Goal: Transaction & Acquisition: Book appointment/travel/reservation

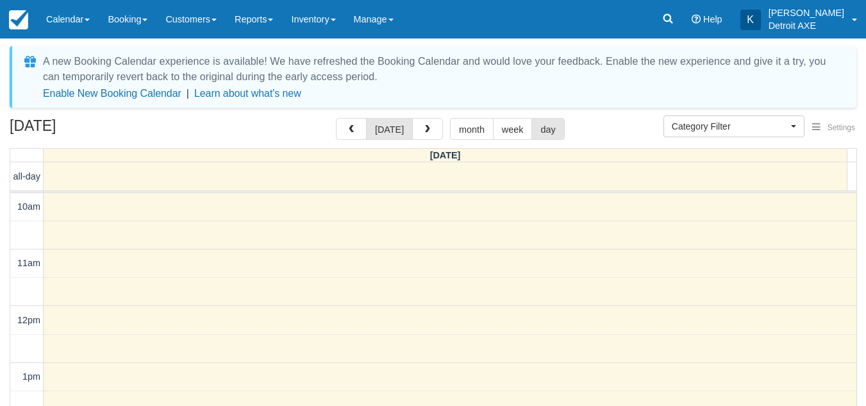
select select
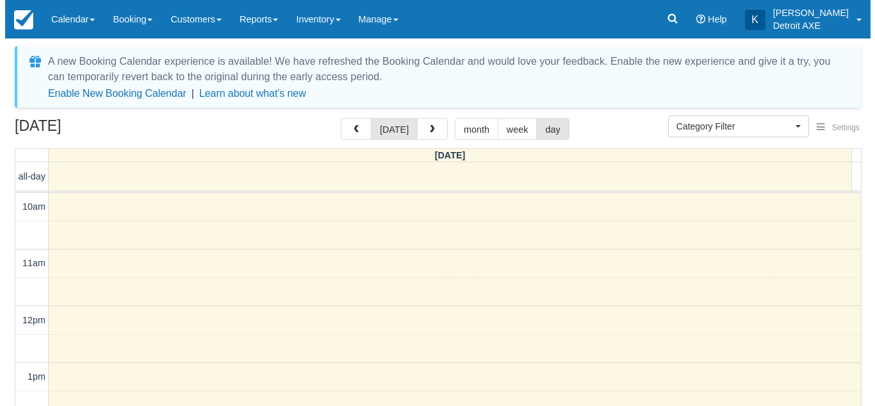
scroll to position [486, 0]
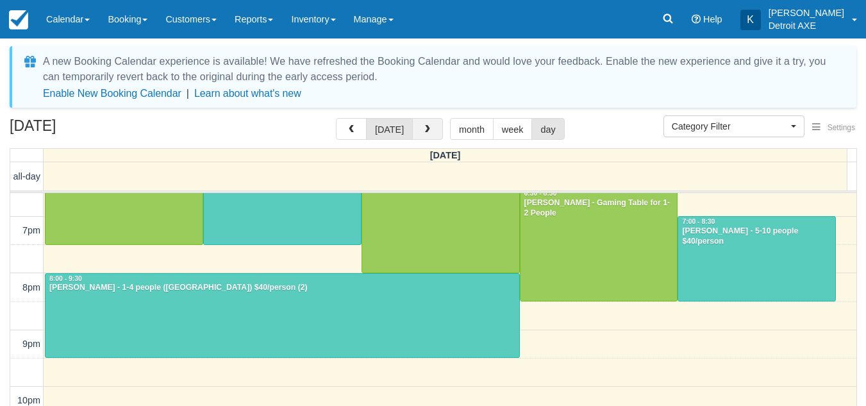
click at [418, 131] on button "button" at bounding box center [427, 129] width 31 height 22
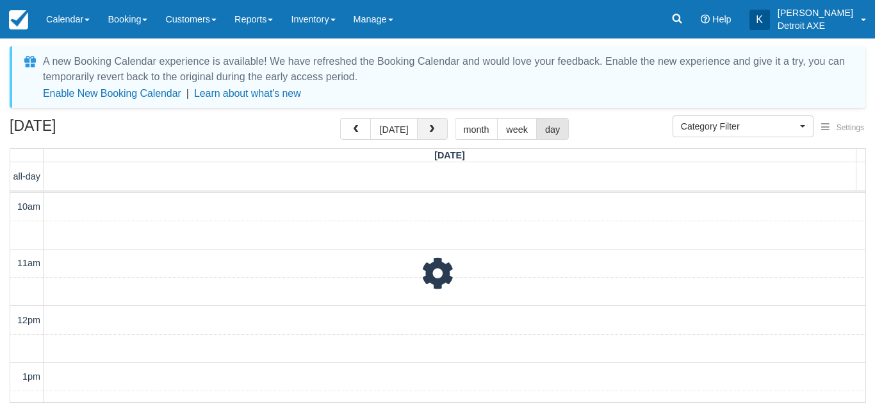
scroll to position [555, 0]
click at [418, 131] on button "button" at bounding box center [432, 129] width 31 height 22
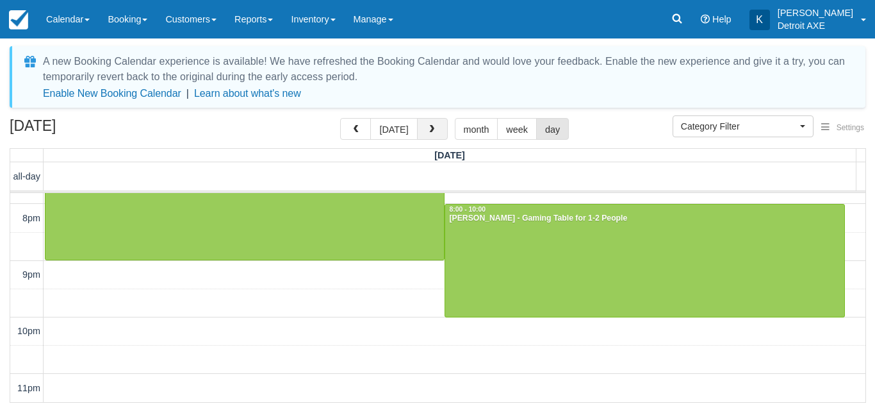
click at [424, 131] on button "button" at bounding box center [432, 129] width 31 height 22
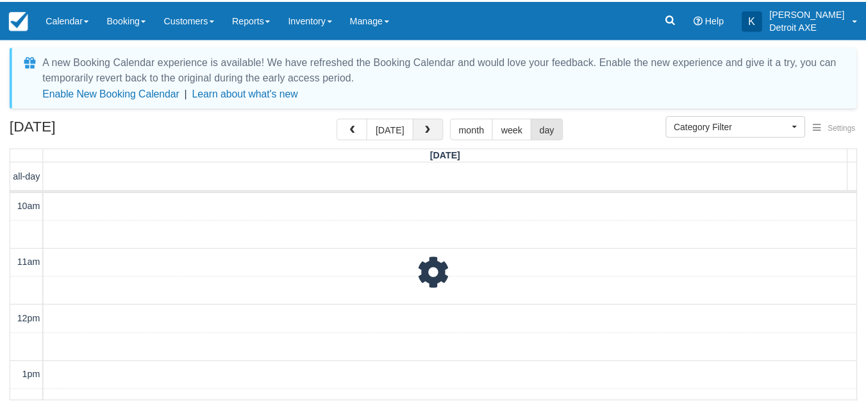
scroll to position [555, 0]
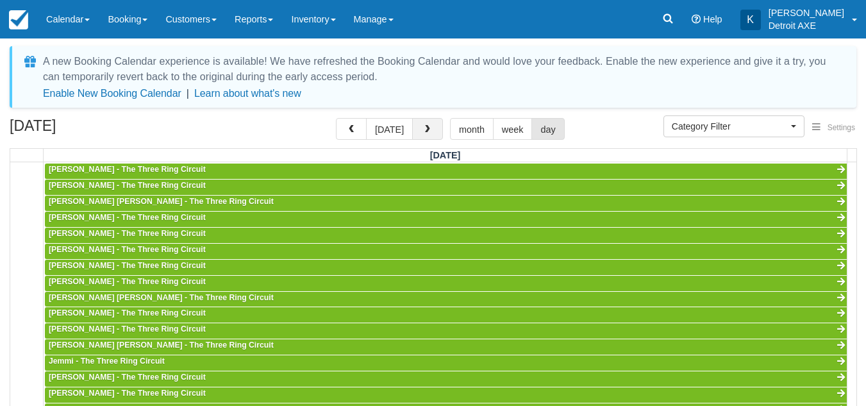
click at [424, 131] on button "button" at bounding box center [427, 129] width 31 height 22
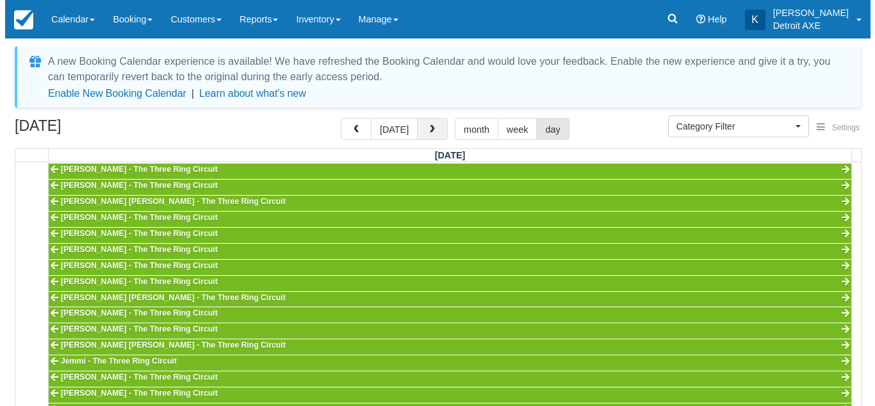
scroll to position [555, 0]
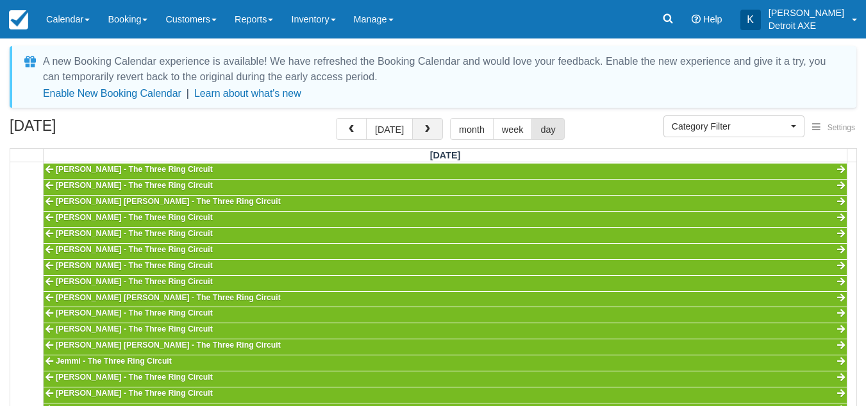
click at [424, 131] on span "button" at bounding box center [427, 129] width 9 height 9
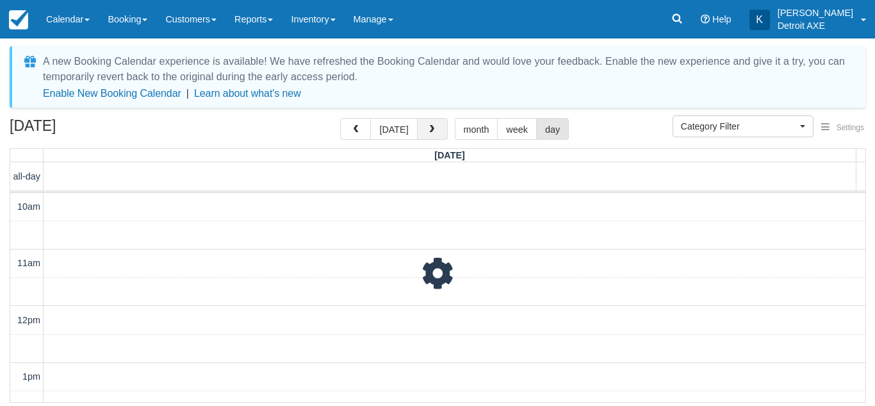
scroll to position [555, 0]
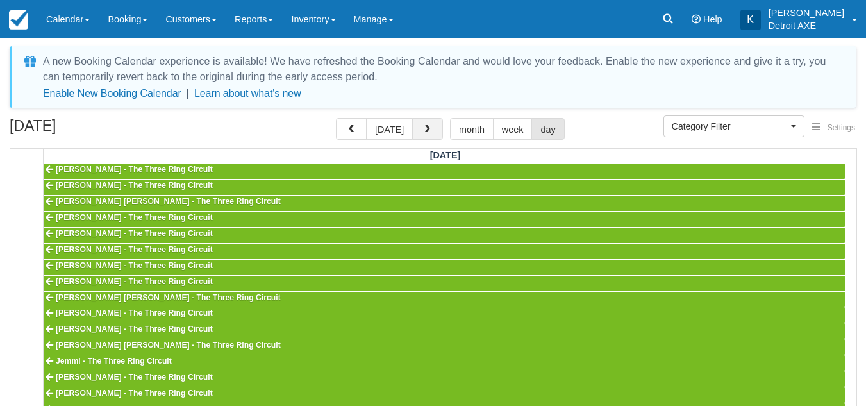
click at [424, 131] on span "button" at bounding box center [427, 129] width 9 height 9
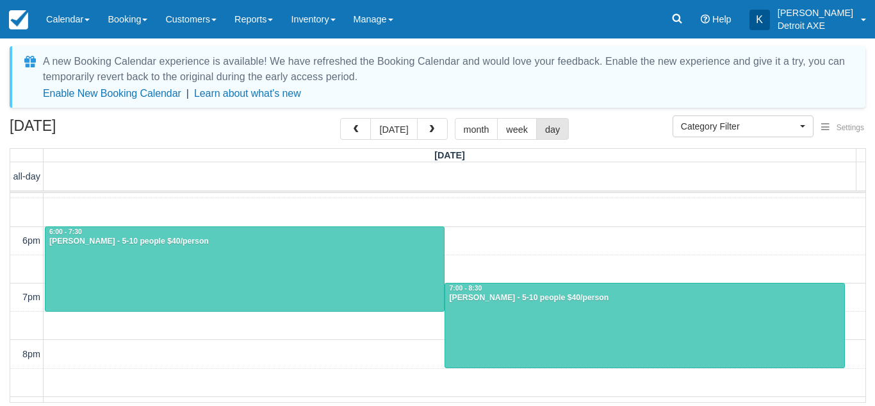
scroll to position [420, 0]
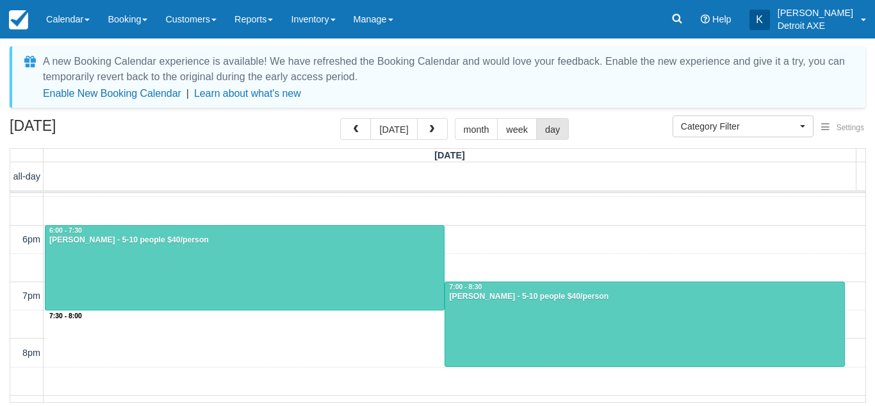
click at [267, 328] on div "10am 11am 12pm 1pm 2pm 3pm 4pm 5pm 6pm 7pm 8pm 9pm 10pm 11pm 7:30 - 8:00 6:00 -…" at bounding box center [437, 155] width 855 height 764
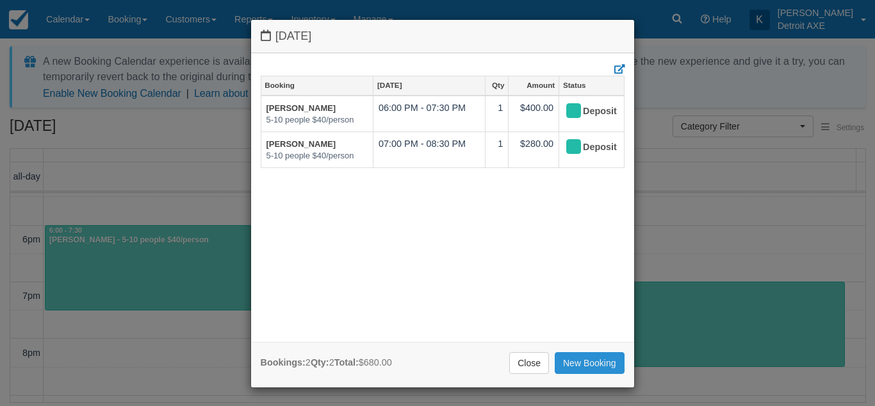
click at [570, 365] on link "New Booking" at bounding box center [590, 363] width 70 height 22
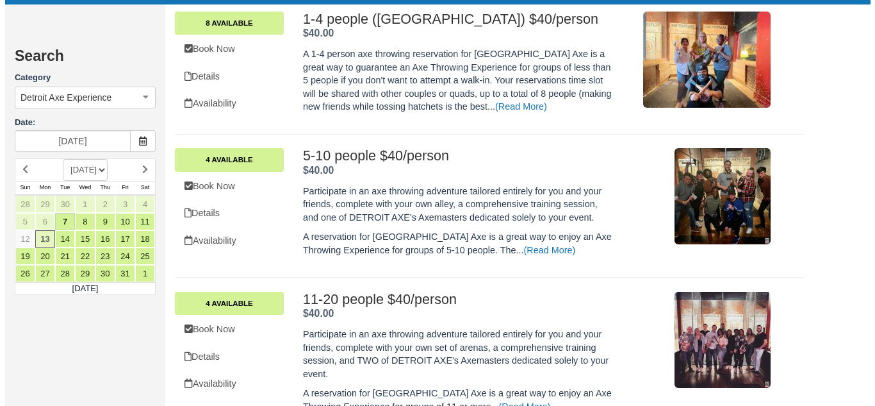
scroll to position [402, 0]
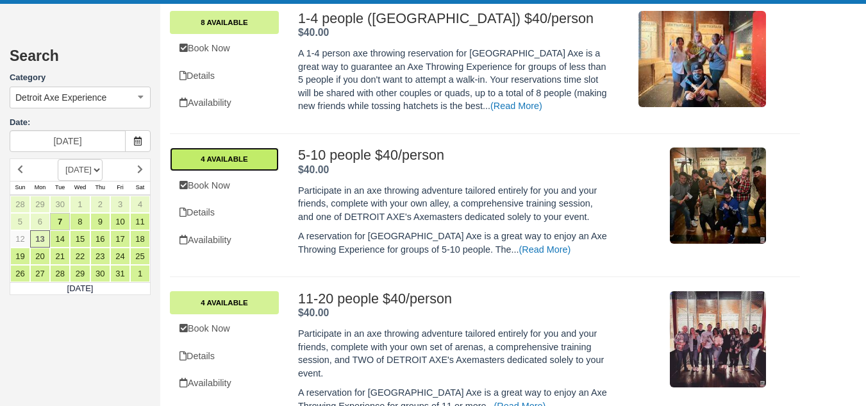
click at [233, 155] on link "4 Available" at bounding box center [224, 158] width 109 height 23
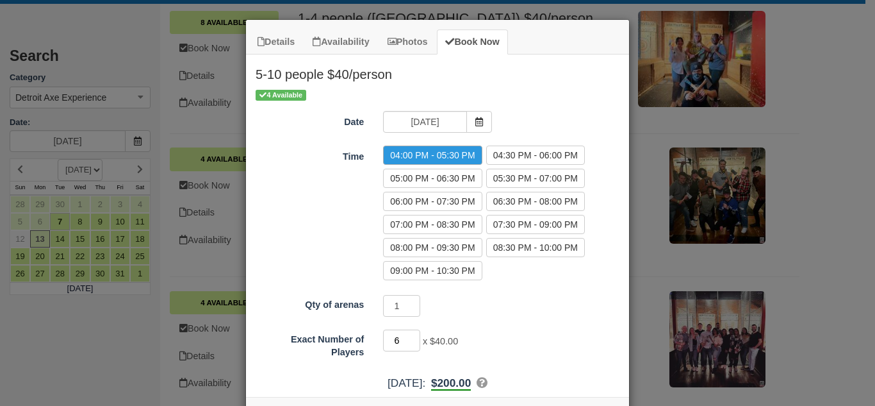
click at [409, 338] on input "6" at bounding box center [401, 340] width 37 height 22
click at [409, 338] on input "7" at bounding box center [401, 340] width 37 height 22
click at [409, 338] on input "8" at bounding box center [401, 340] width 37 height 22
click at [409, 338] on input "9" at bounding box center [401, 340] width 37 height 22
type input "10"
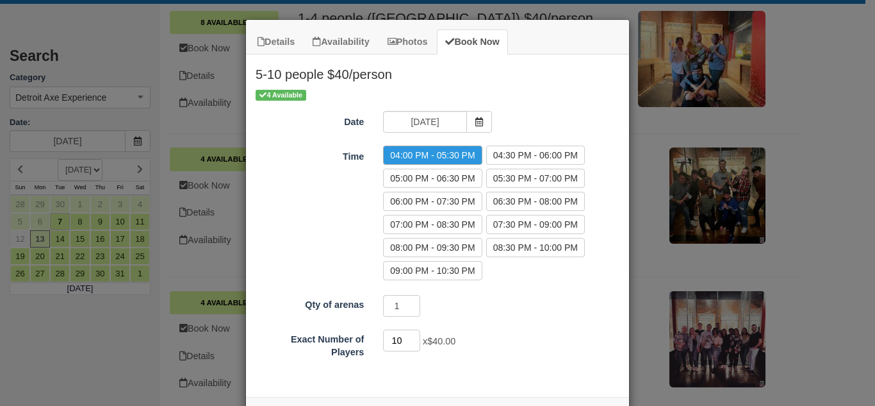
click at [409, 338] on input "10" at bounding box center [401, 340] width 37 height 22
click at [421, 229] on label "07:00 PM - 08:30 PM" at bounding box center [432, 224] width 99 height 19
radio input "true"
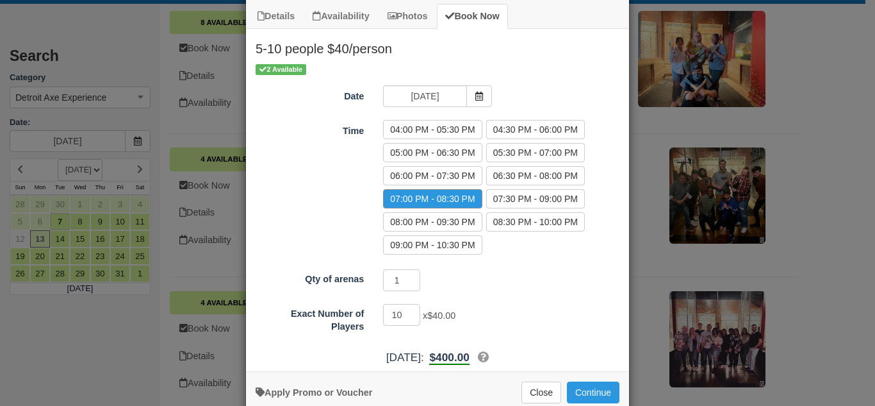
scroll to position [53, 0]
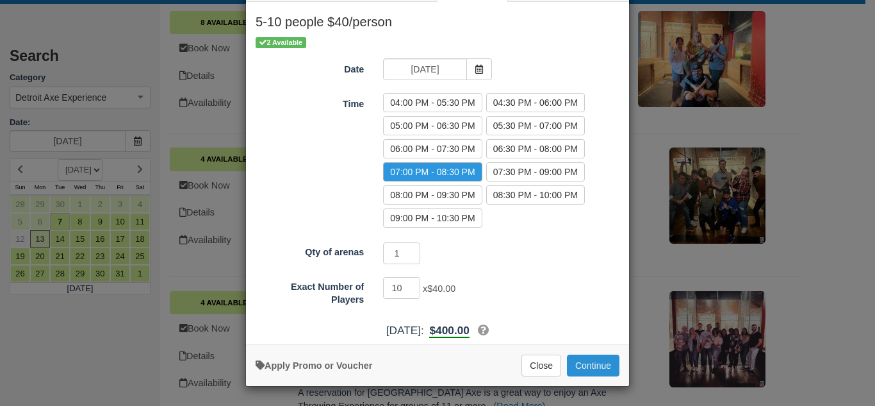
click at [581, 366] on button "Continue" at bounding box center [593, 365] width 53 height 22
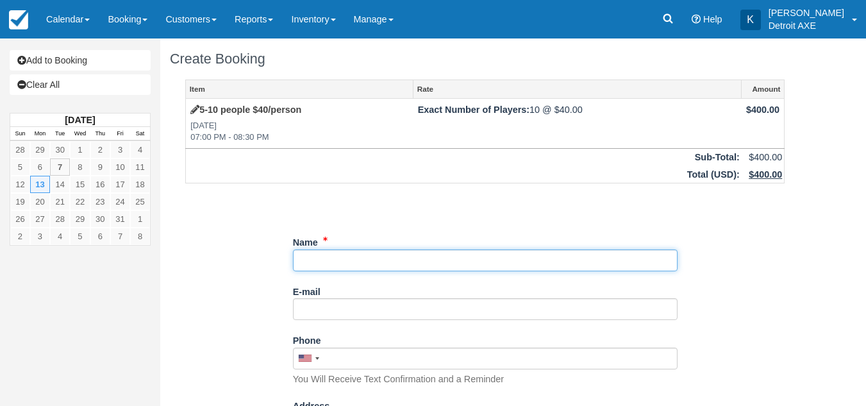
click at [381, 253] on input "Name" at bounding box center [485, 260] width 384 height 22
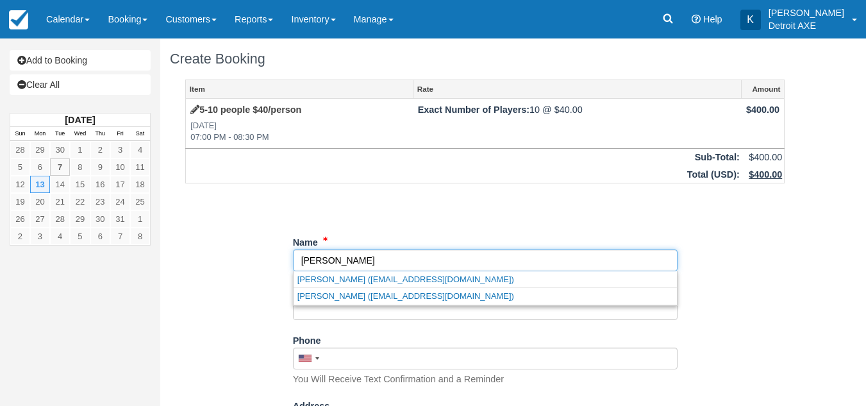
type input "[PERSON_NAME]"
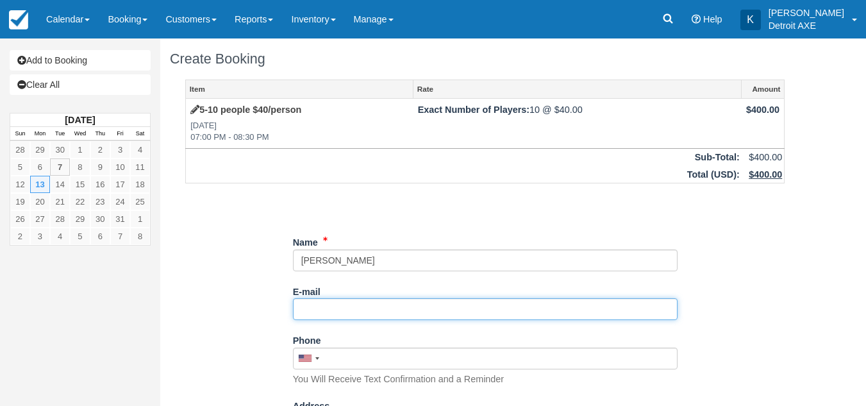
click at [313, 312] on input "E-mail" at bounding box center [485, 309] width 384 height 22
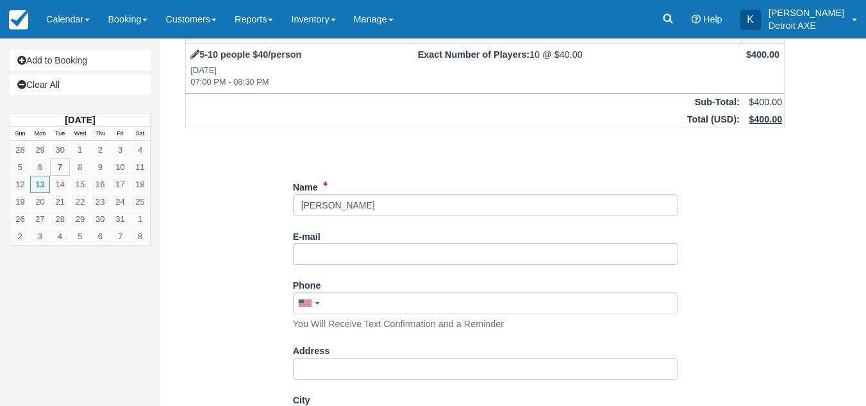
scroll to position [56, 0]
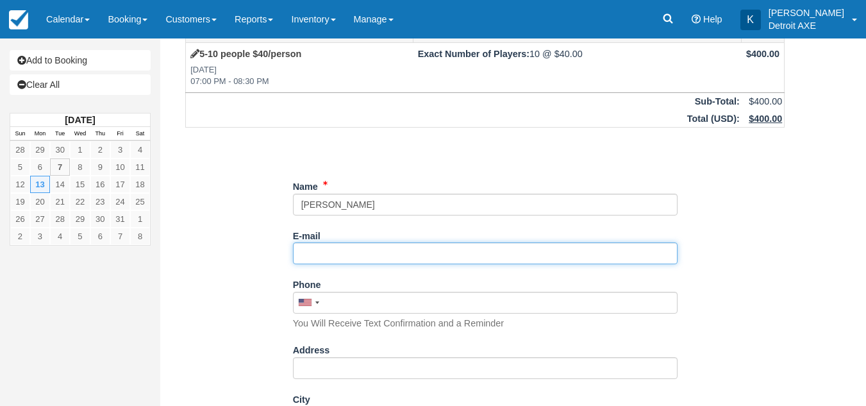
click at [297, 252] on input "E-mail" at bounding box center [485, 253] width 384 height 22
type input "[EMAIL_ADDRESS][DOMAIN_NAME]"
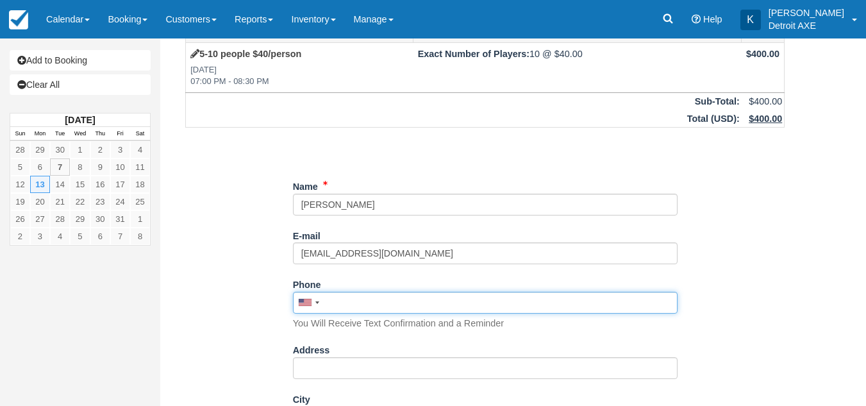
click at [361, 311] on input "Phone" at bounding box center [485, 303] width 384 height 22
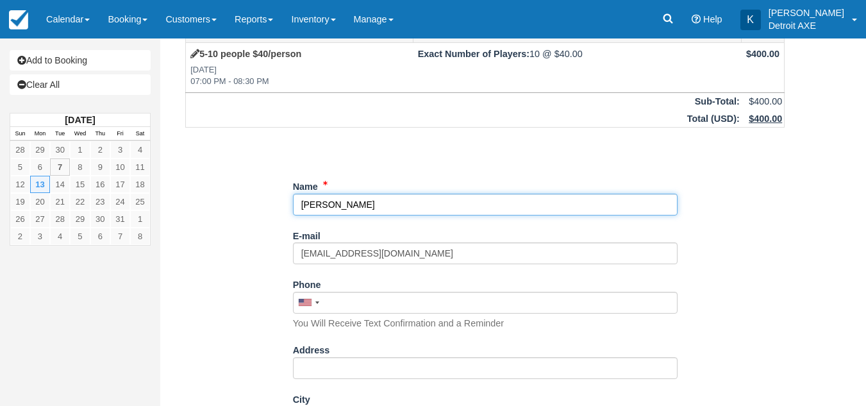
click at [388, 209] on input "Name" at bounding box center [485, 205] width 384 height 22
drag, startPoint x: 425, startPoint y: 204, endPoint x: 351, endPoint y: 207, distance: 74.4
click at [351, 207] on input "Name" at bounding box center [485, 205] width 384 height 22
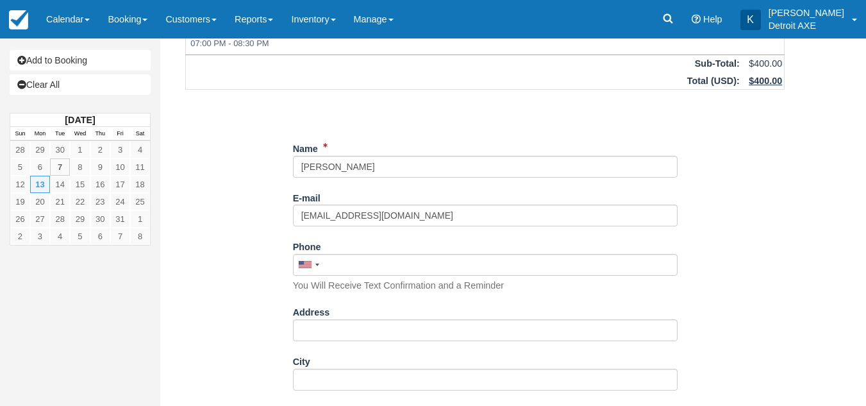
scroll to position [94, 0]
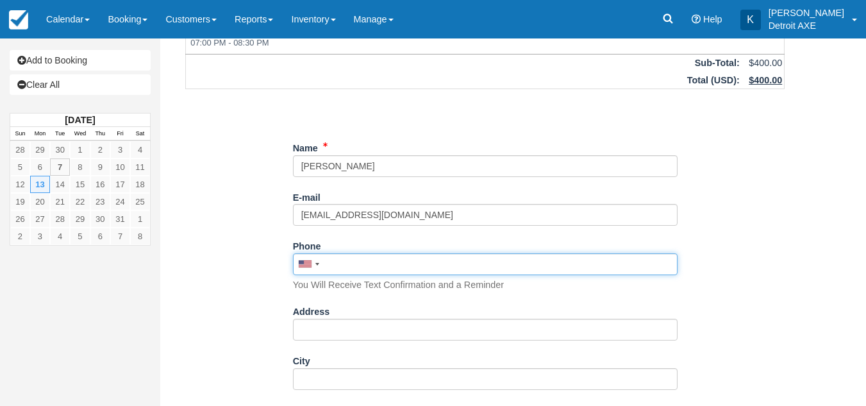
click at [368, 268] on input "Phone" at bounding box center [485, 264] width 384 height 22
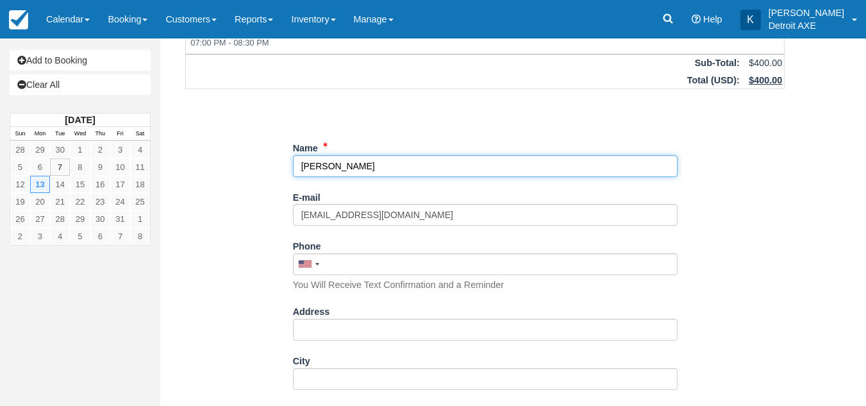
click at [366, 165] on input "Name" at bounding box center [485, 166] width 384 height 22
type input "[PERSON_NAME]"
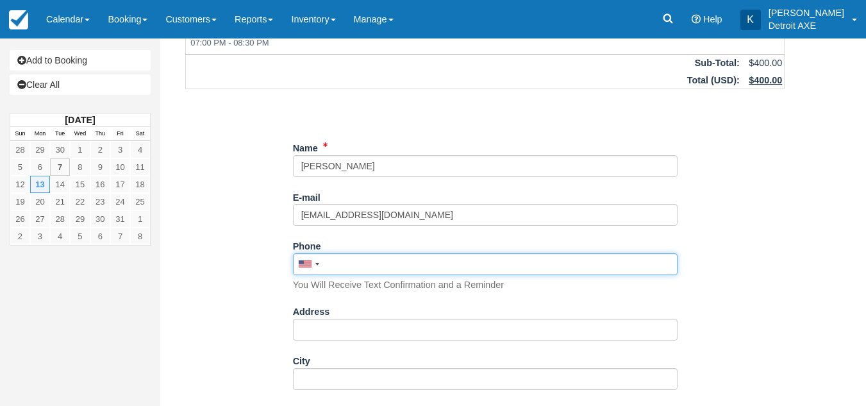
click at [356, 268] on input "Phone" at bounding box center [485, 264] width 384 height 22
type input "2"
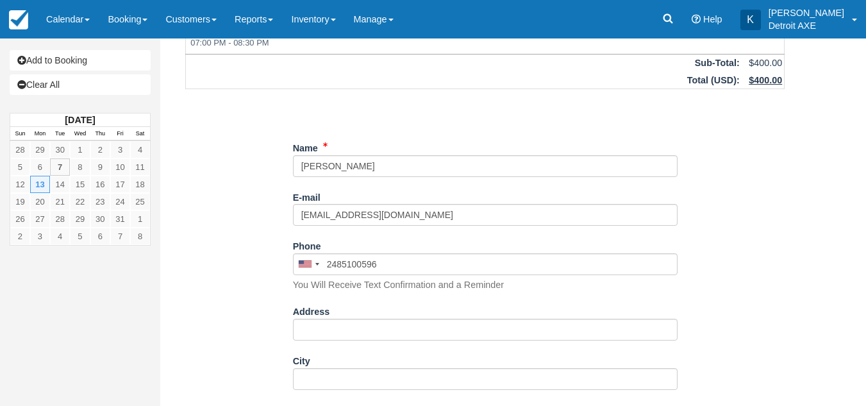
type input "(248) 510-0596"
click at [249, 274] on div "Item Rate Amount 5-10 people $40/person Mon Oct 13, 2025 07:00 PM - 08:30 PM Ex…" at bounding box center [485, 393] width 630 height 817
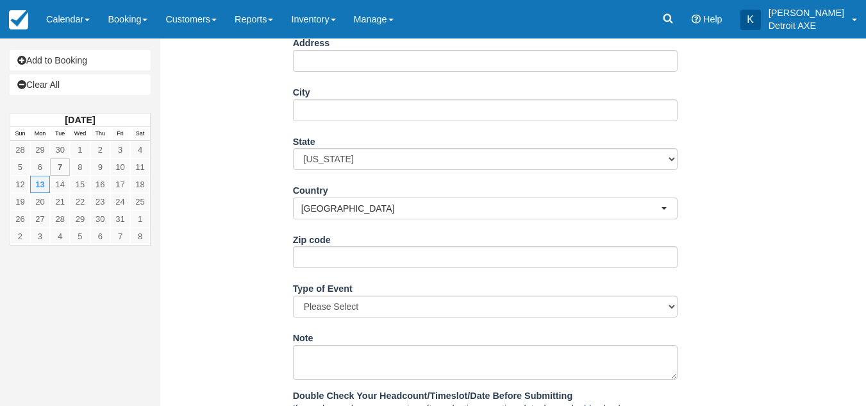
scroll to position [522, 0]
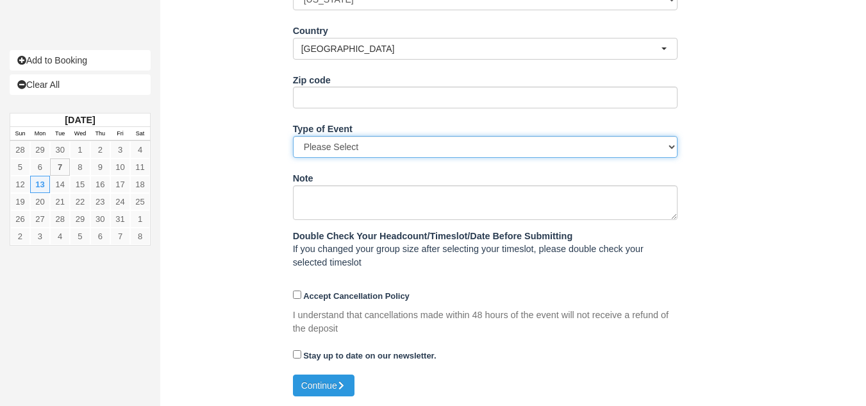
click at [338, 144] on select "Please Select Birthday Bachelor/Bachelorette Work Event Other" at bounding box center [485, 147] width 384 height 22
select select "Work Event"
click at [293, 136] on select "Please Select Birthday Bachelor/Bachelorette Work Event Other" at bounding box center [485, 147] width 384 height 22
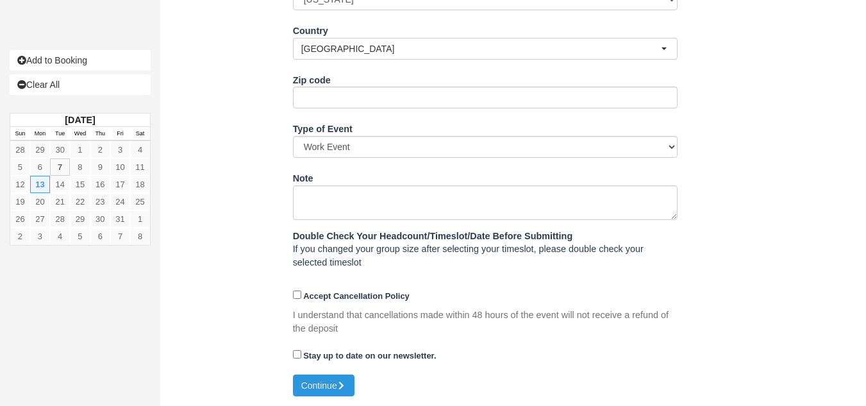
click at [301, 301] on div "Accept Cancellation Policy" at bounding box center [485, 296] width 384 height 21
click at [295, 300] on label "Accept Cancellation Policy" at bounding box center [351, 296] width 117 height 10
click at [295, 299] on input "Accept Cancellation Policy" at bounding box center [297, 294] width 8 height 8
checkbox input "true"
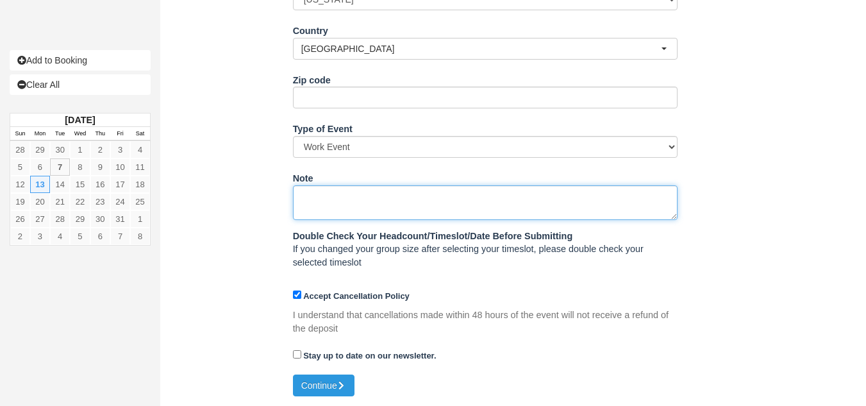
click at [350, 201] on textarea "Note" at bounding box center [485, 202] width 384 height 35
type textarea "n"
type textarea "different [PERSON_NAME]"
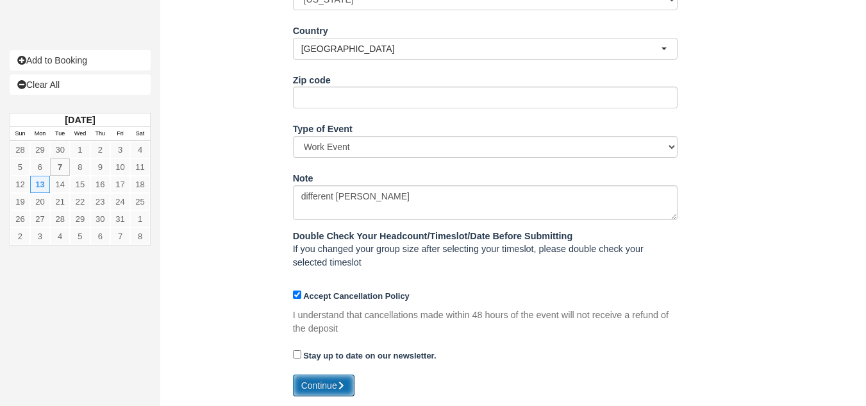
click at [334, 393] on button "Continue" at bounding box center [324, 385] width 62 height 22
type input "+12485100596"
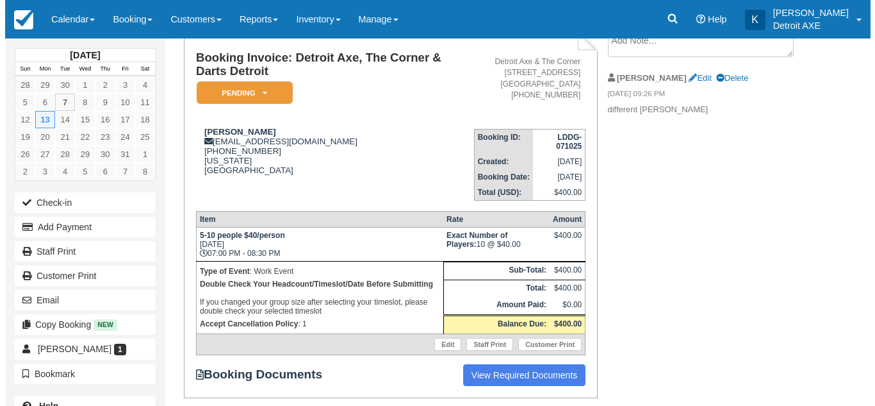
scroll to position [92, 0]
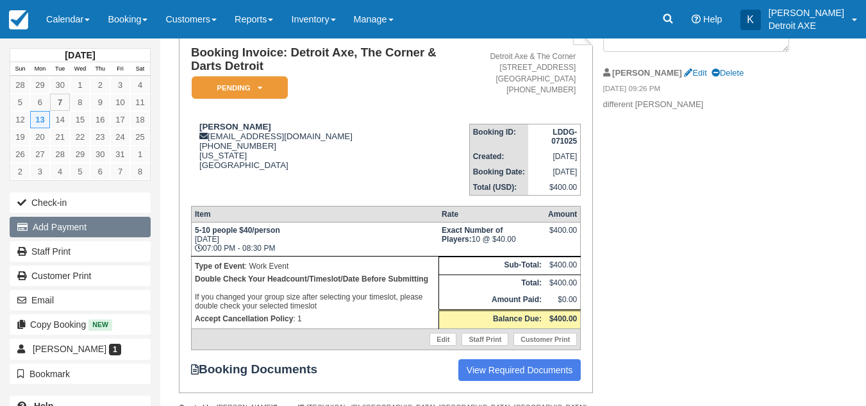
click at [120, 233] on button "Add Payment" at bounding box center [80, 227] width 141 height 21
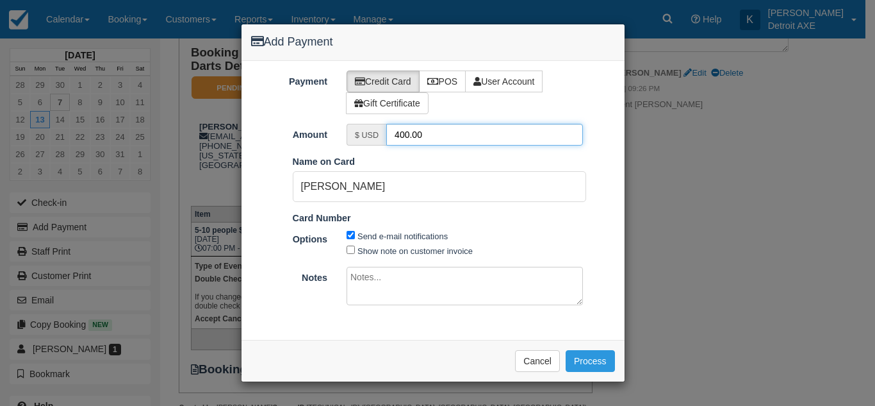
click at [443, 134] on input "400.00" at bounding box center [484, 135] width 197 height 22
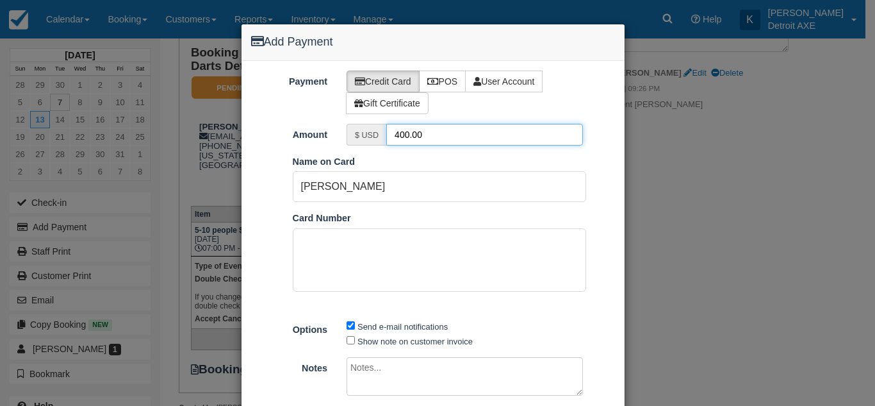
click at [443, 134] on input "400.00" at bounding box center [484, 135] width 197 height 22
type input "40.00"
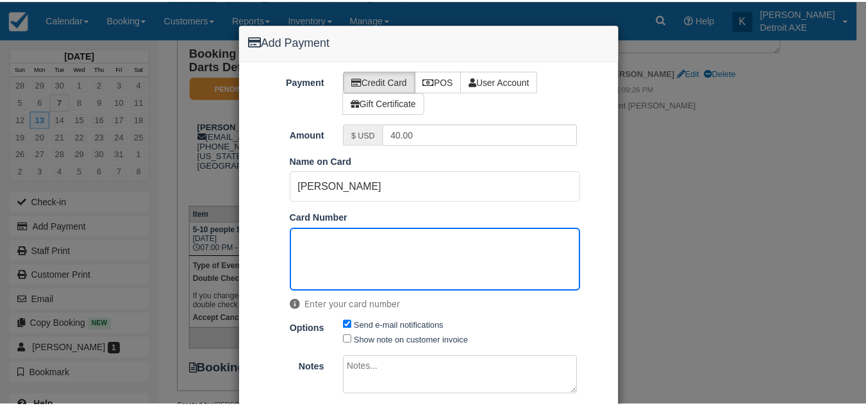
scroll to position [60, 0]
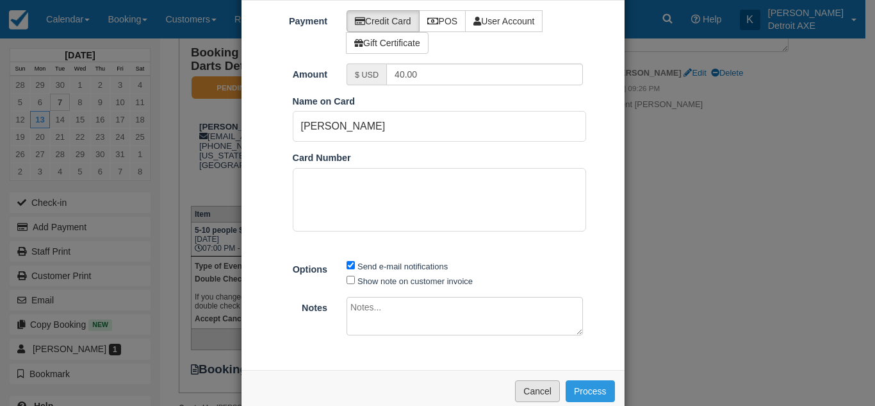
click at [531, 386] on button "Cancel" at bounding box center [537, 391] width 45 height 22
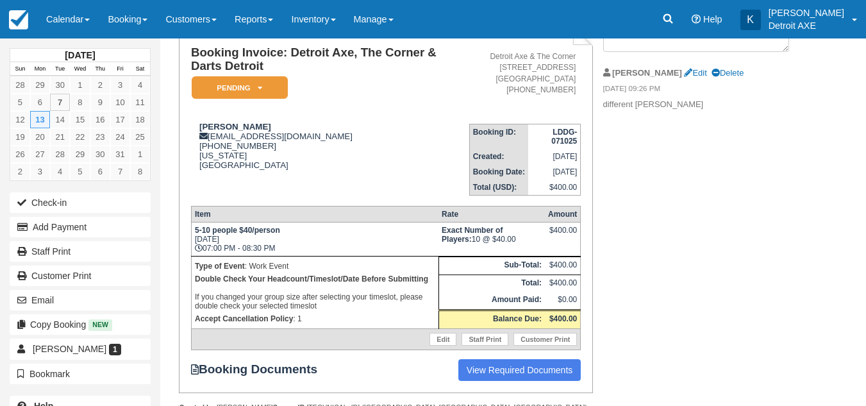
click at [663, 236] on div "Booking Invoice: Detroit Axe, The Corner & Darts Detroit Pending   Reserved Dep…" at bounding box center [484, 232] width 649 height 415
